Goal: Communication & Community: Share content

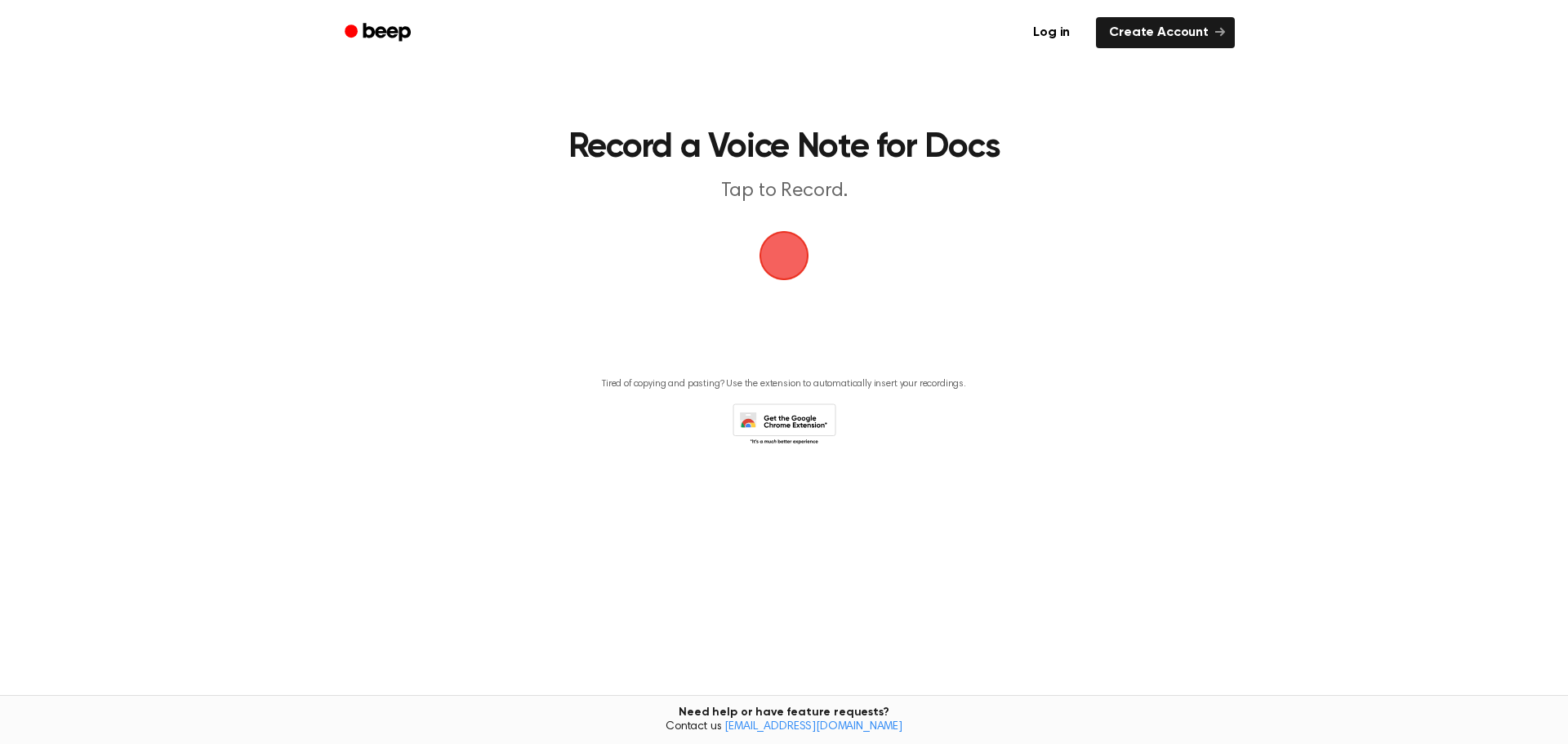
click at [779, 265] on span "button" at bounding box center [784, 256] width 58 height 58
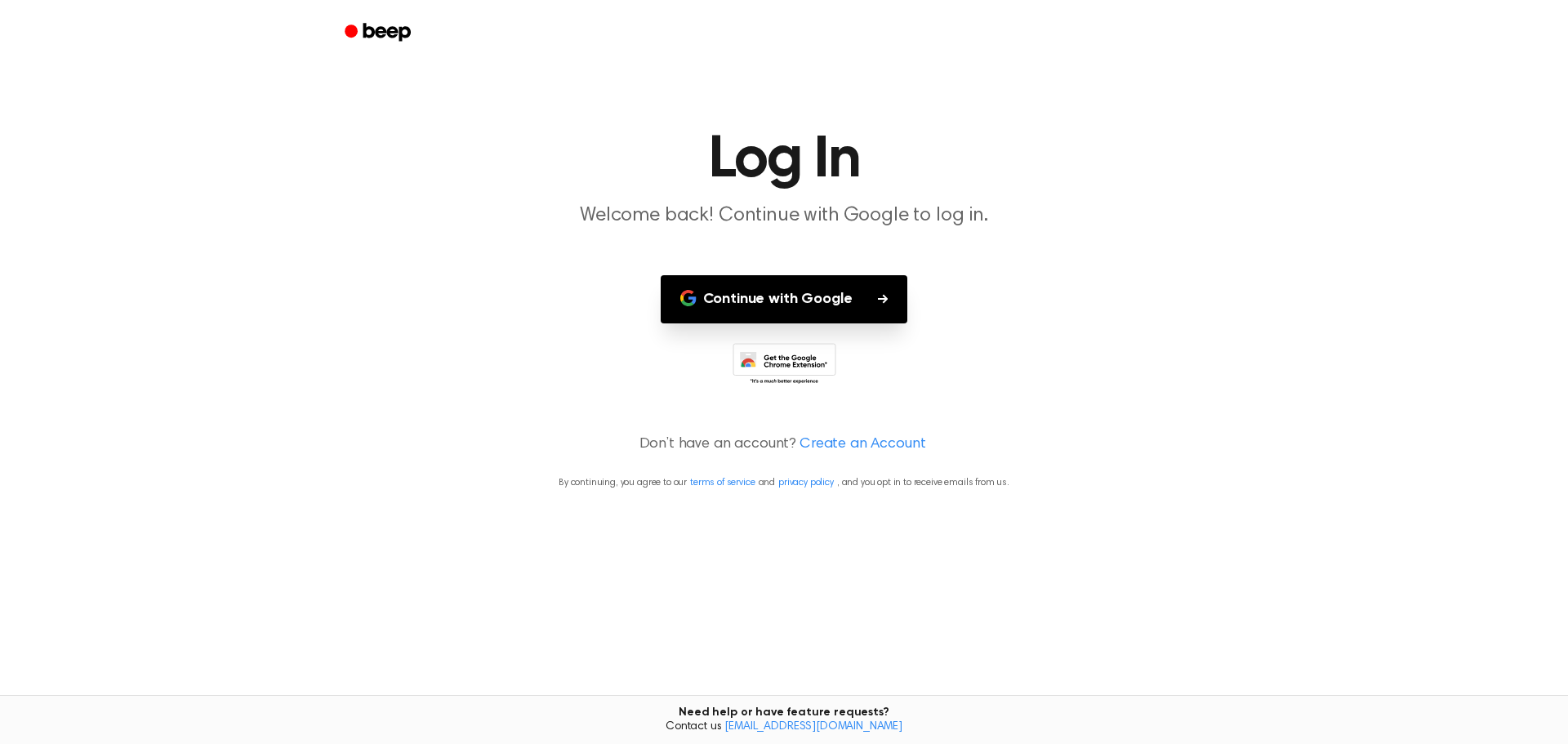
click at [771, 301] on button "Continue with Google" at bounding box center [784, 299] width 248 height 48
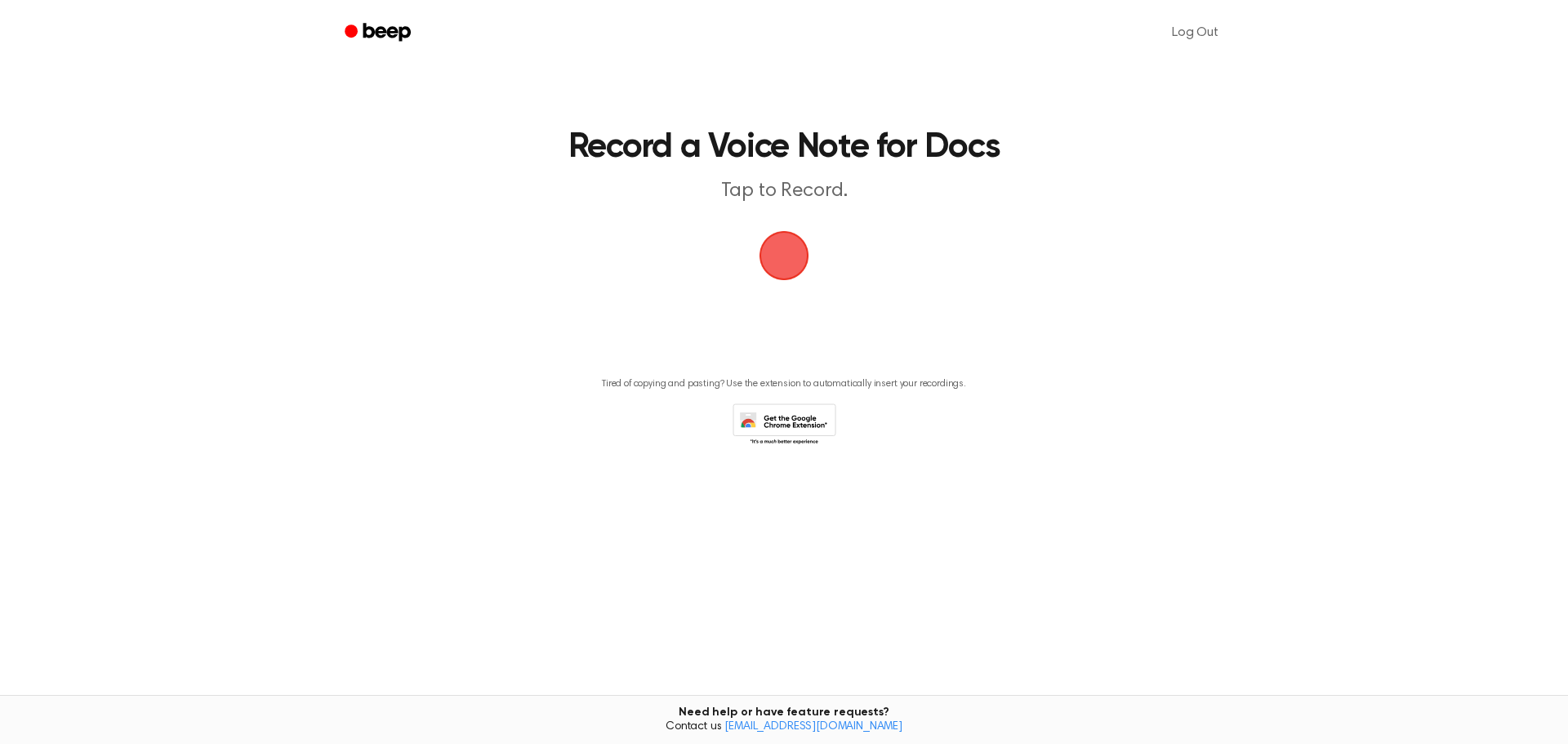
click at [792, 247] on span "button" at bounding box center [784, 256] width 73 height 73
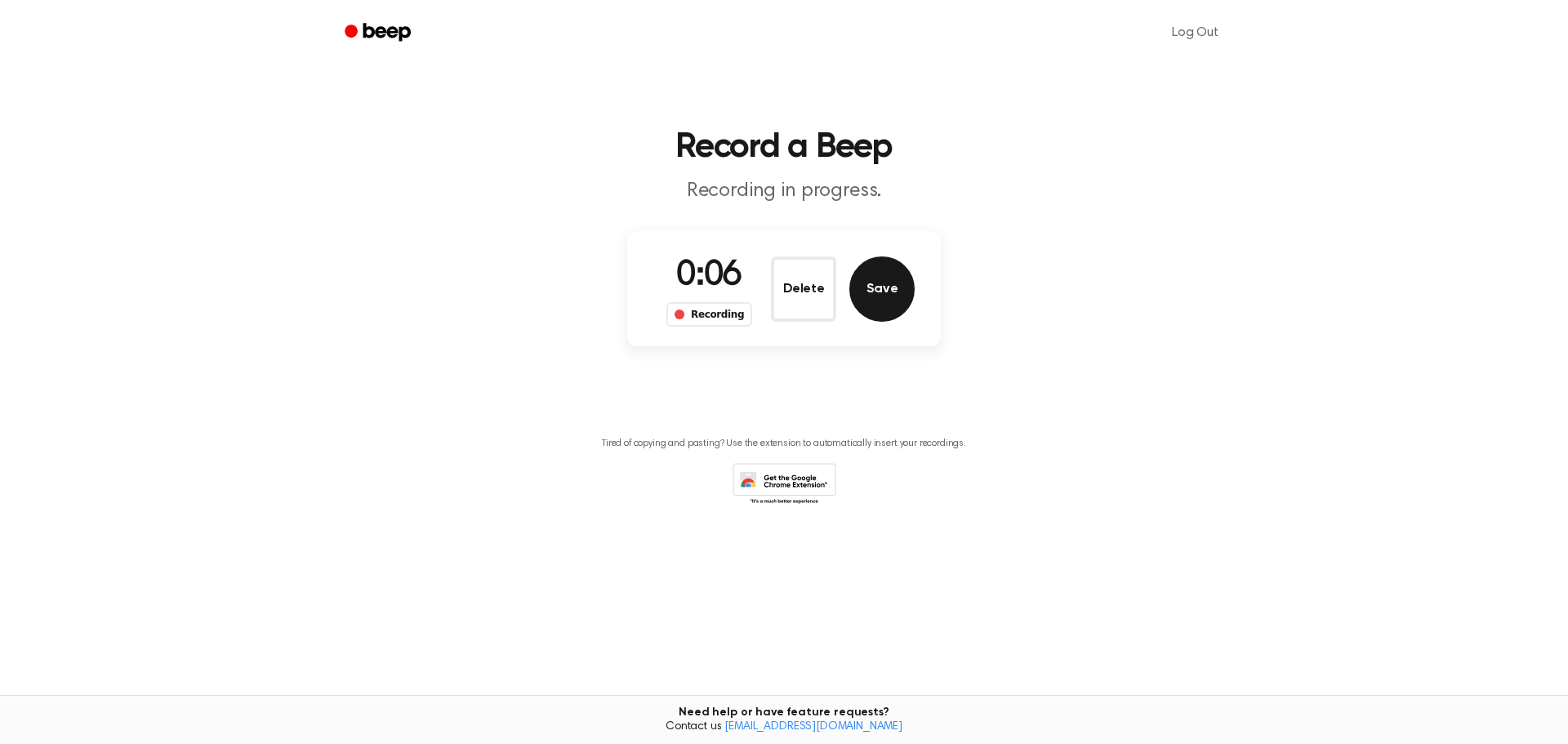
click at [888, 303] on button "Save" at bounding box center [882, 289] width 65 height 65
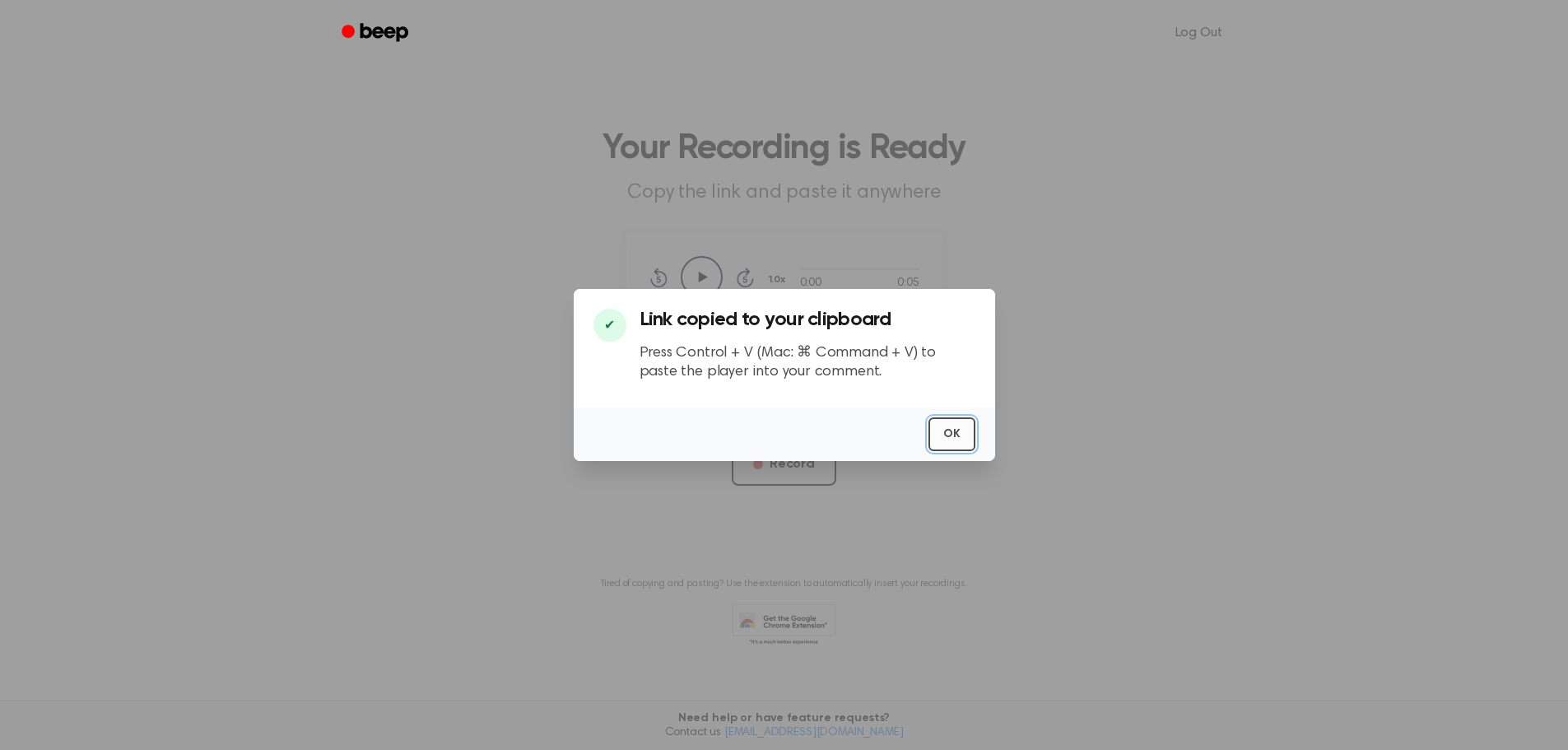
click at [948, 433] on button "OK" at bounding box center [952, 434] width 47 height 34
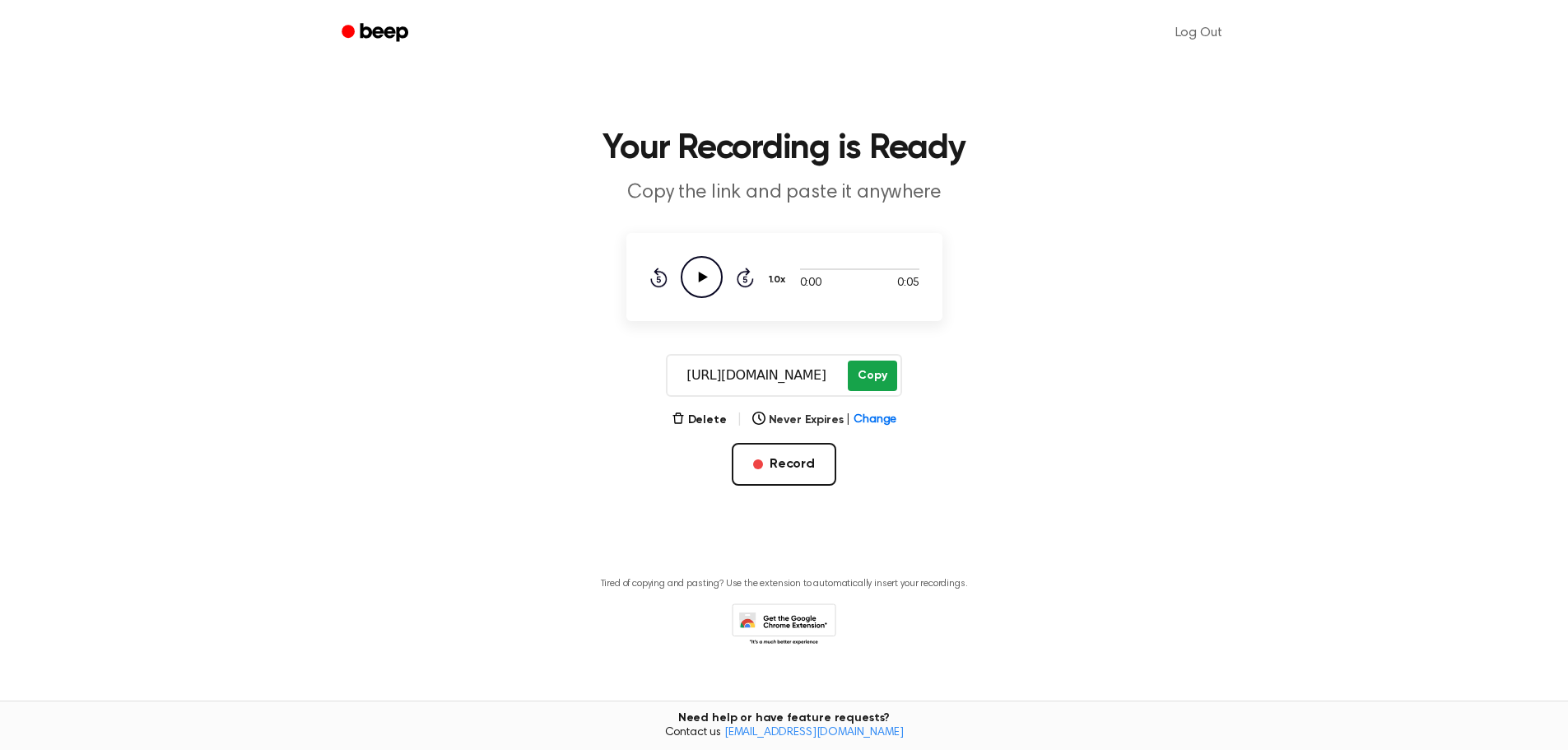
click at [875, 383] on button "Copy" at bounding box center [872, 376] width 48 height 30
click at [710, 412] on button "Delete" at bounding box center [700, 420] width 55 height 17
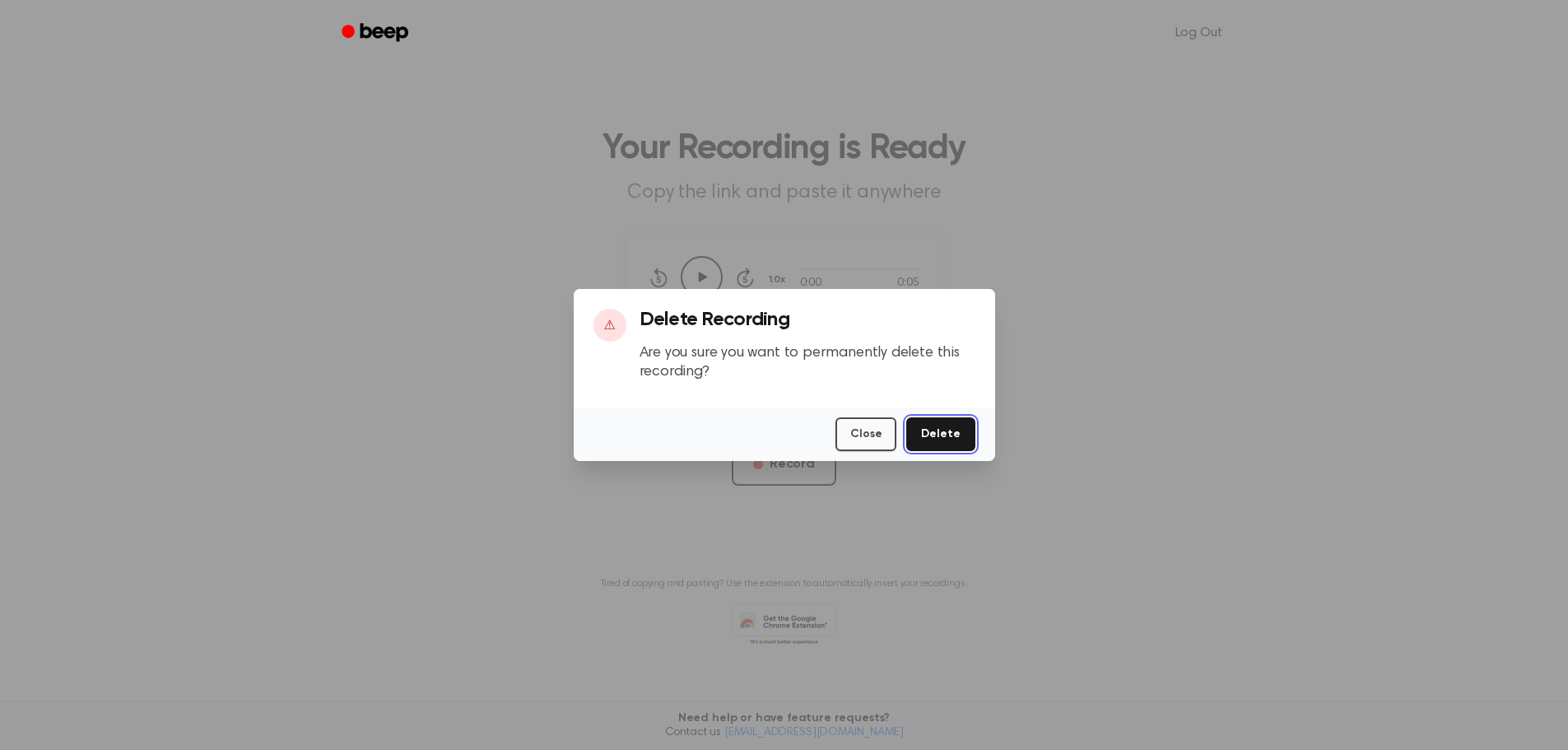
click at [946, 424] on button "Delete" at bounding box center [940, 434] width 69 height 34
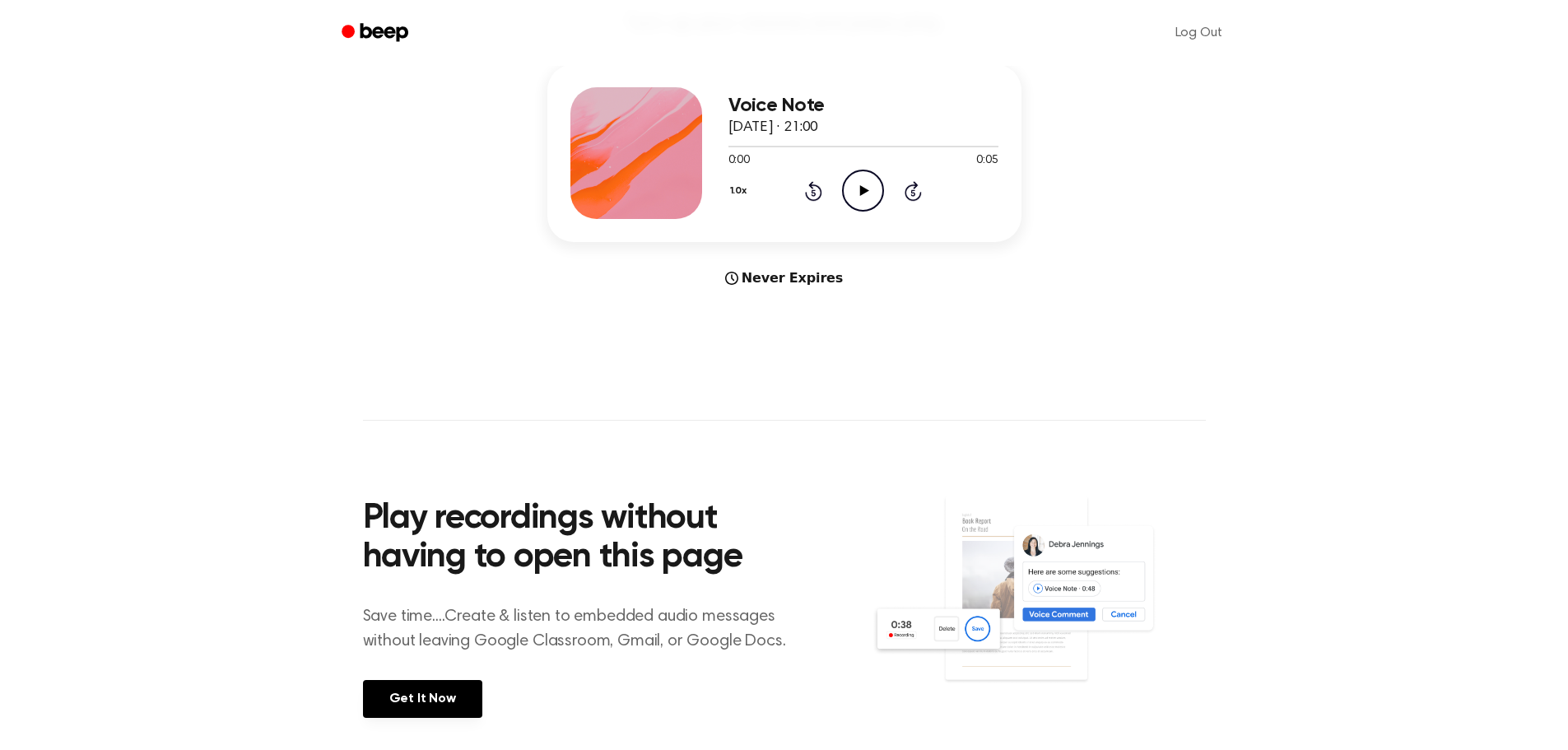
scroll to position [165, 0]
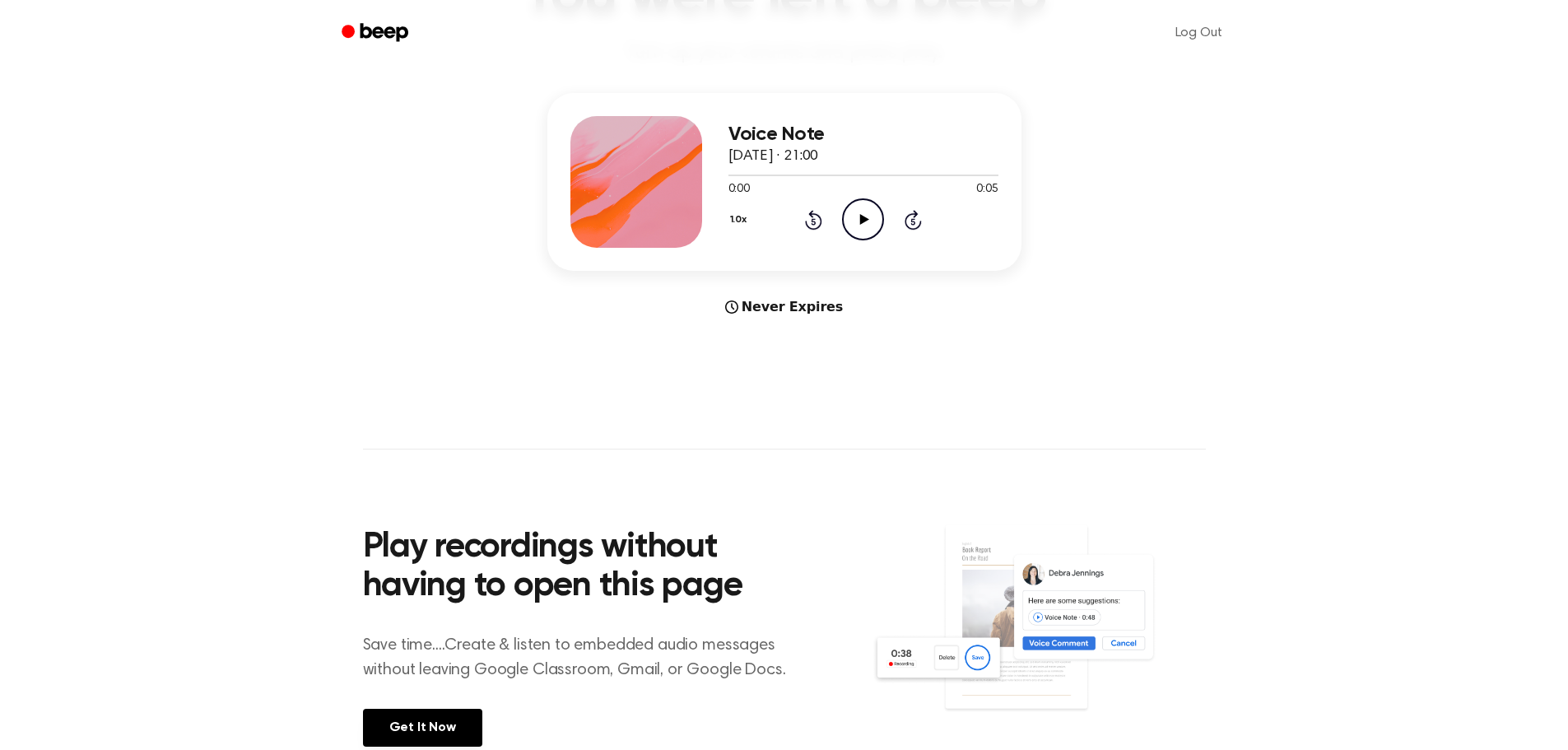
click at [865, 212] on icon "Play Audio" at bounding box center [863, 219] width 42 height 42
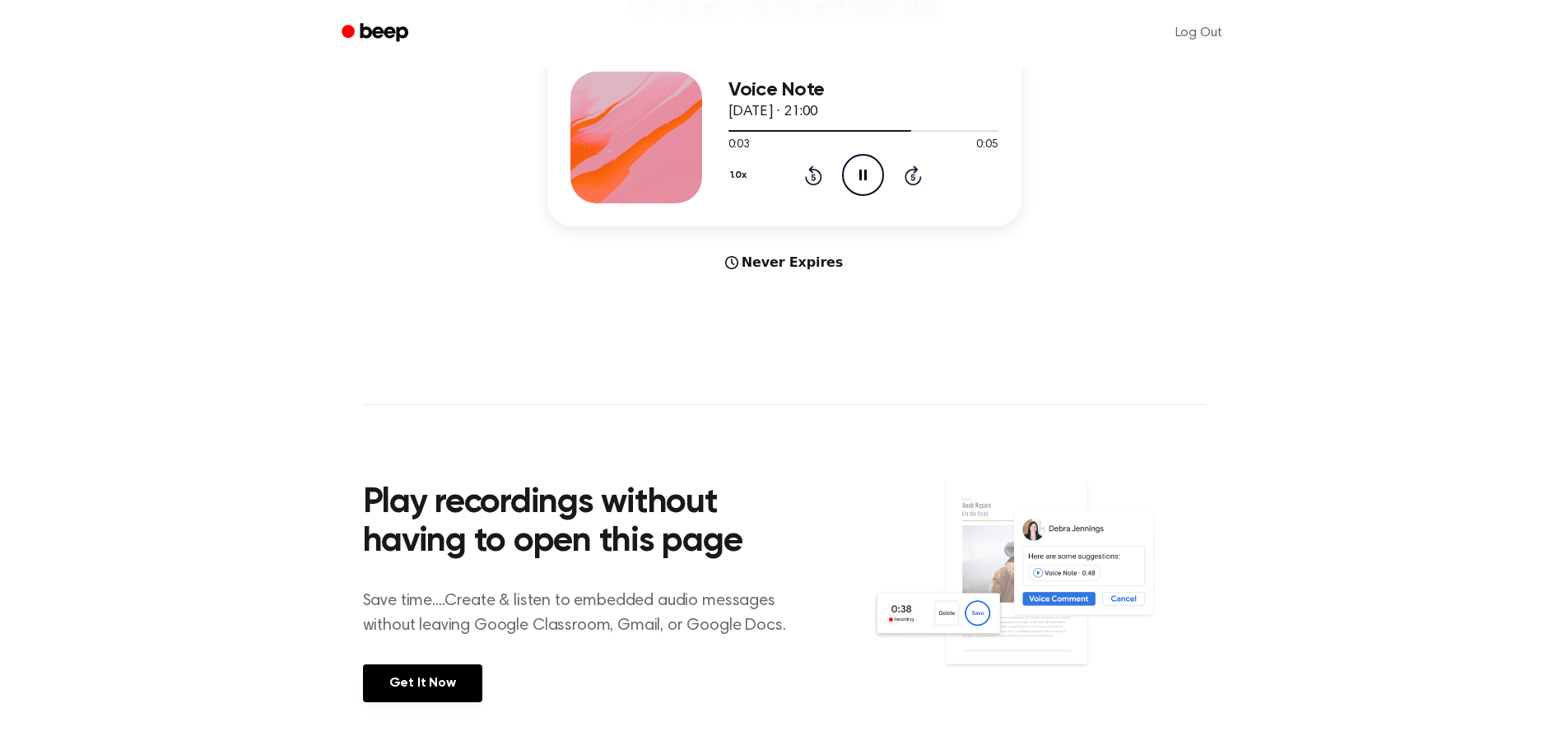
scroll to position [247, 0]
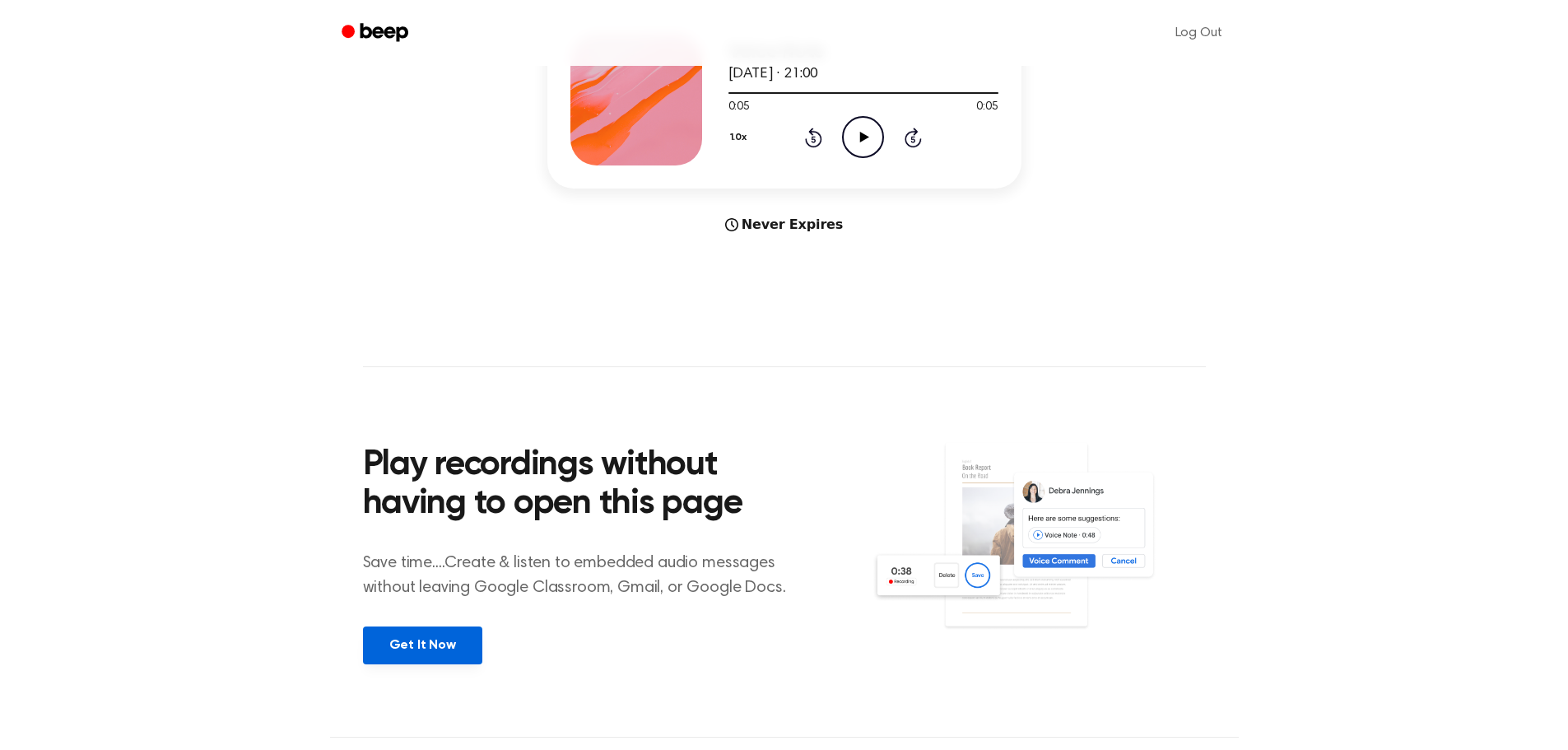
click at [446, 639] on link "Get It Now" at bounding box center [423, 646] width 119 height 37
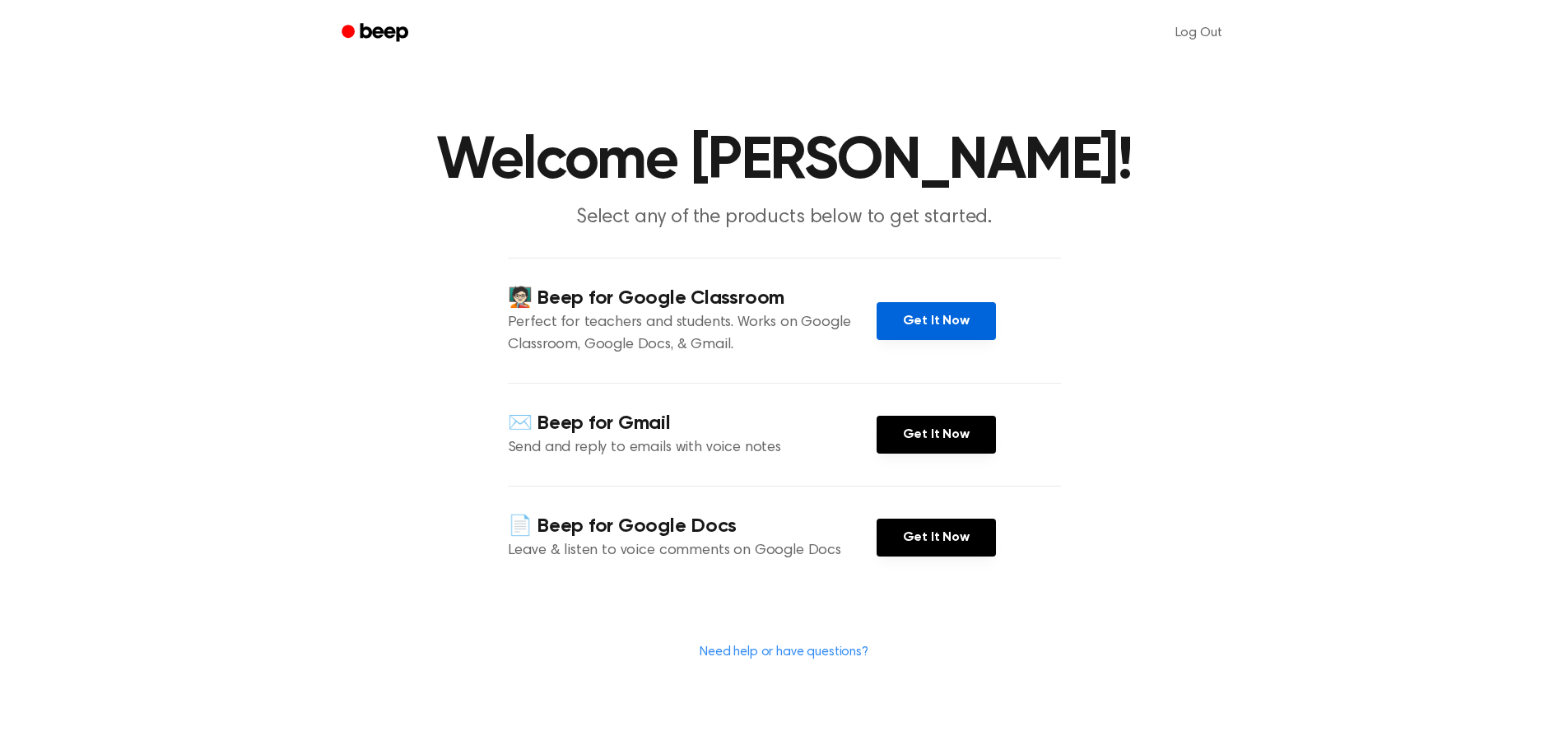
click at [897, 340] on link "Get It Now" at bounding box center [937, 321] width 119 height 37
